Goal: Complete application form

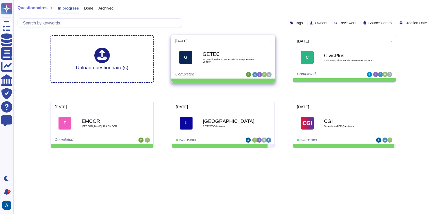
click at [214, 55] on b "GETEC" at bounding box center [229, 54] width 52 height 5
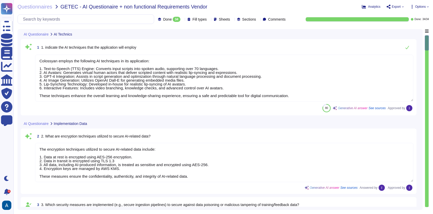
type textarea "Colossyan employs the following AI techniques in its application: 1. Text-to-Sp…"
type textarea "The encryption techniques utilized to secure AI-related data include: 1. Data a…"
type textarea "[PERSON_NAME]'s AI is aiming to generate real-life like human presenter videos.…"
type textarea "Our models no longer train once they are deployed in production. Therefore data…"
type textarea "Our in-house AI model that we have developed is for the generation of AI presen…"
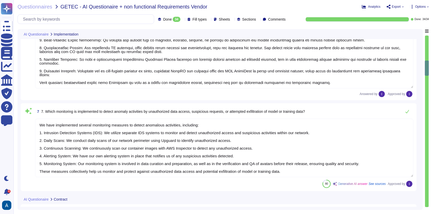
scroll to position [370, 0]
type textarea "To prevent the misuse of Colossyan for generating deceptive or fraudulent conte…"
type textarea "We have implemented several monitoring measures to detect anomalous activities,…"
type textarea "We only use customer provided data for custom avatar creations. Since these mod…"
type textarea "Colossyan is built using a microservice architecture and utilizes AWS as its cl…"
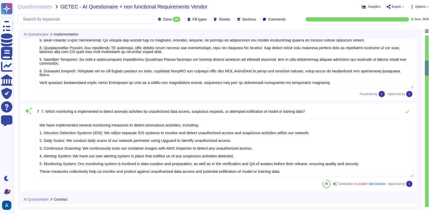
type textarea "Yes"
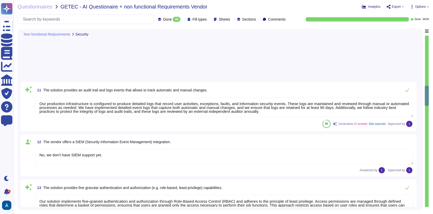
type textarea "Our solution implements fine-grained authentication and authorization through R…"
type textarea "[PERSON_NAME]/SSO is available in the “Enterprise plan”."
type textarea "Our infrastructure is protected through a combination of several security measu…"
type textarea "The solution implements encryption for communication between all components usi…"
type textarea "Yes, all customer data stored including databases, is encrypted at rest using A…"
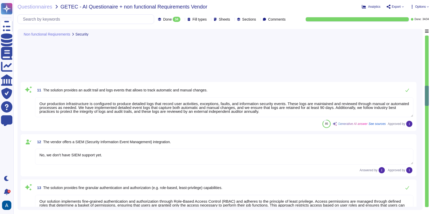
type textarea "Yes, we have a defined Disaster Recovery Plan (DR) in place that includes adequ…"
type textarea "Yes"
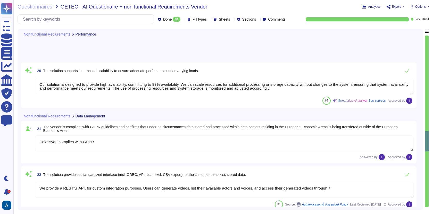
type textarea "Colossyan complies with GDPR."
type textarea "We provide a RESTful API, for custom integration purposes. Users can generate v…"
type textarea "Yes"
type textarea "Our company implements comprehensive physical security measures to control acce…"
type textarea "The system supports multiple languages, allowing users to create videos in vari…"
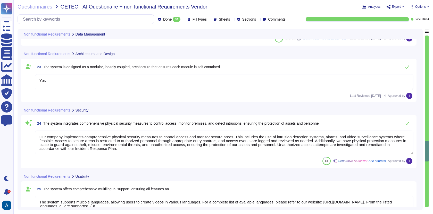
scroll to position [1250, 0]
type textarea "Colossyan is currently SOC2 Type II compliant, with a report available for cust…"
type textarea "Our incident response process is essential for efficiently addressing Major Inc…"
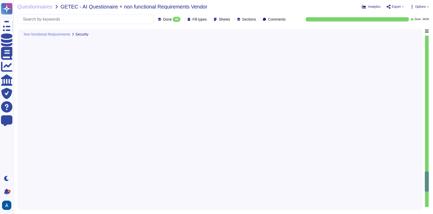
type textarea "Integrates with Learning Management System."
type textarea "HTTPS"
type textarea "TLS 1.3"
type textarea "Supported file formats for video export include: - .mp4 - SCORM files Supported…"
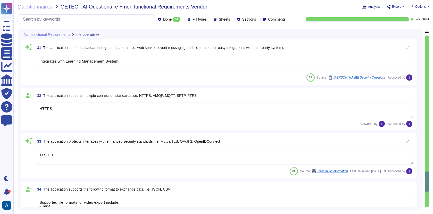
scroll to position [1749, 0]
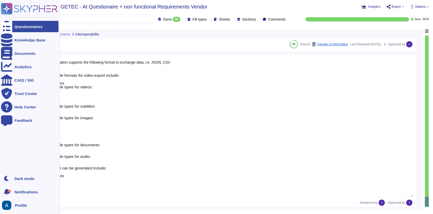
click at [11, 12] on rect at bounding box center [6, 8] width 11 height 11
